Goal: Entertainment & Leisure: Consume media (video, audio)

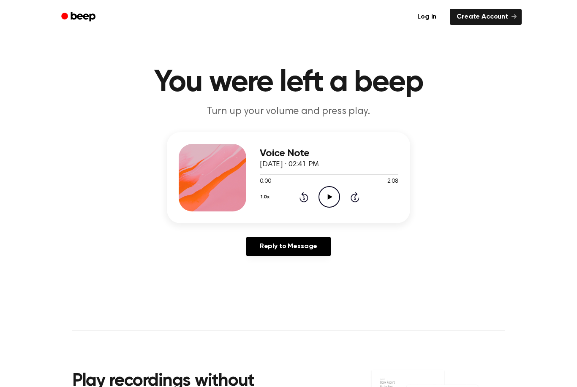
click at [326, 191] on icon "Play Audio" at bounding box center [329, 197] width 22 height 22
click at [329, 200] on icon "Play Audio" at bounding box center [329, 197] width 22 height 22
click at [325, 206] on circle at bounding box center [329, 197] width 21 height 21
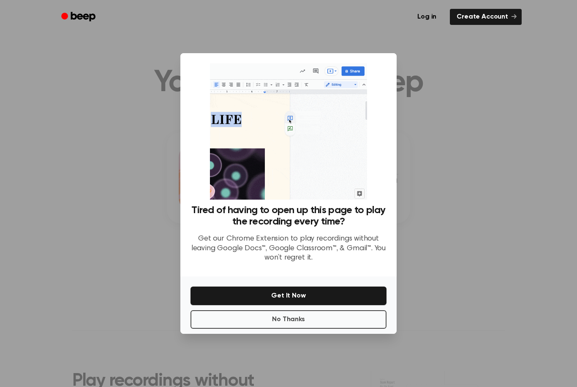
click at [451, 225] on div at bounding box center [288, 193] width 577 height 387
click at [277, 329] on button "No Thanks" at bounding box center [288, 319] width 196 height 19
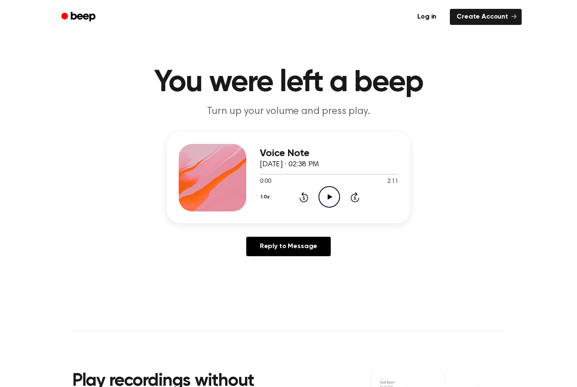
click at [325, 192] on icon "Play Audio" at bounding box center [329, 197] width 22 height 22
click at [339, 193] on icon "Play Audio" at bounding box center [329, 197] width 22 height 22
